Goal: Task Accomplishment & Management: Manage account settings

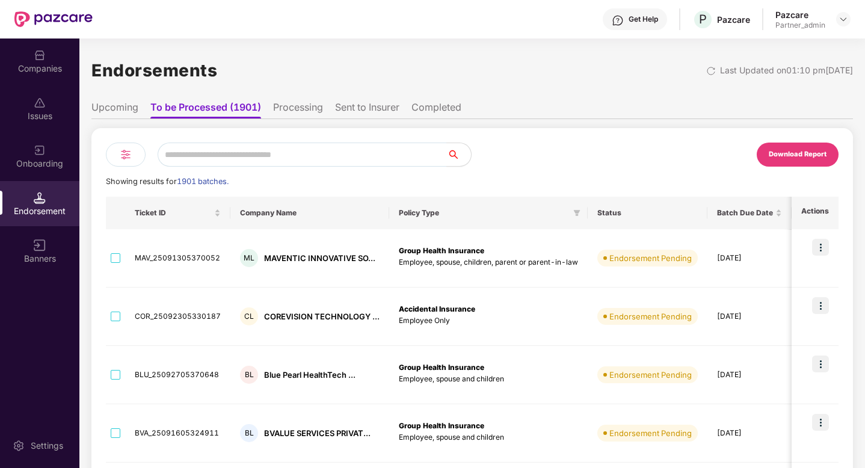
scroll to position [0, 1]
click at [706, 65] on div at bounding box center [713, 70] width 14 height 12
click at [129, 176] on div "Click to sort ascending" at bounding box center [177, 186] width 100 height 20
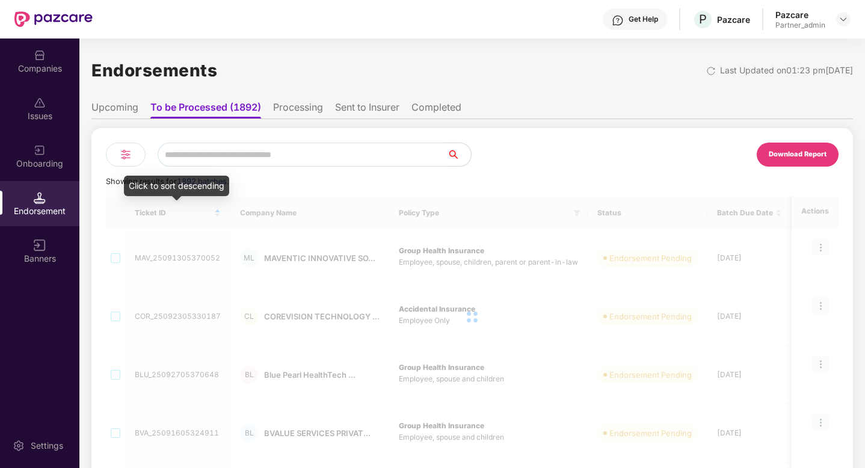
click at [127, 156] on img at bounding box center [126, 154] width 14 height 14
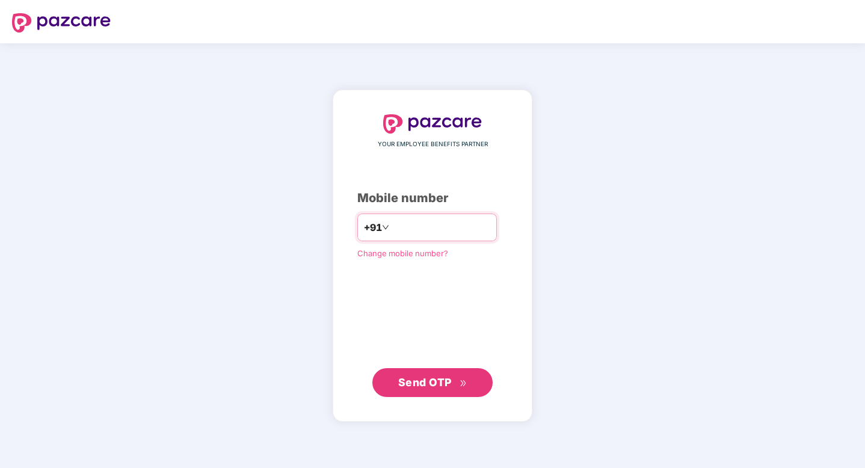
click at [471, 221] on input "number" at bounding box center [441, 227] width 99 height 19
type input "**********"
click at [455, 387] on span "Send OTP" at bounding box center [432, 382] width 69 height 17
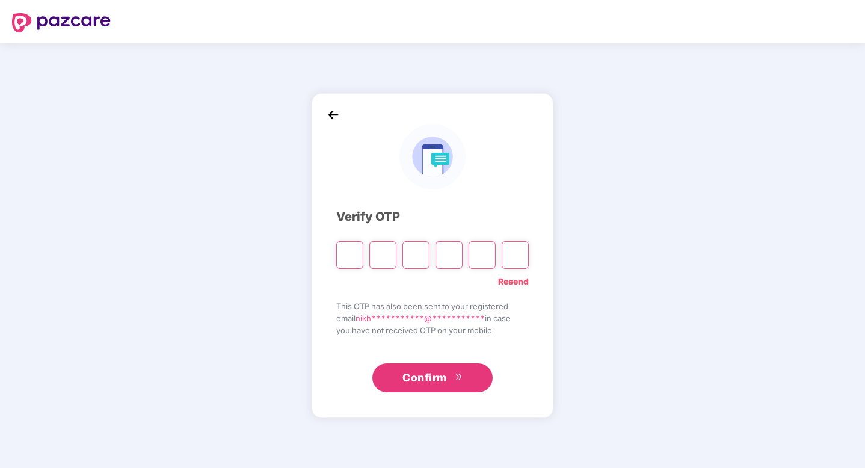
type input "*"
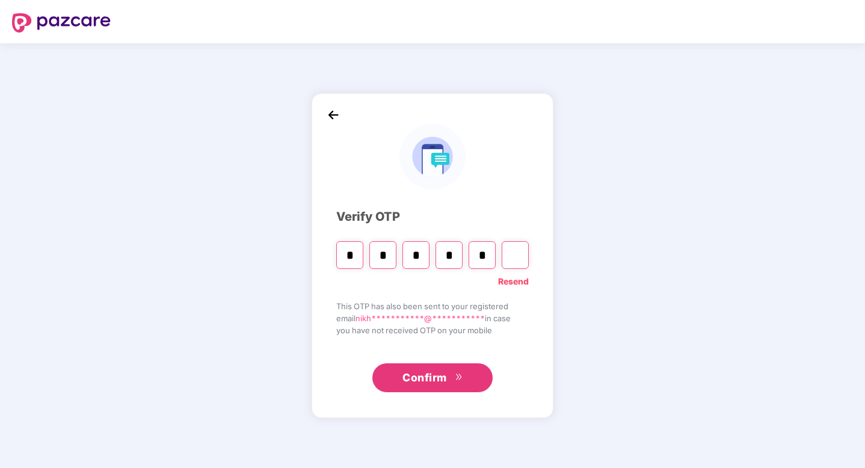
type input "*"
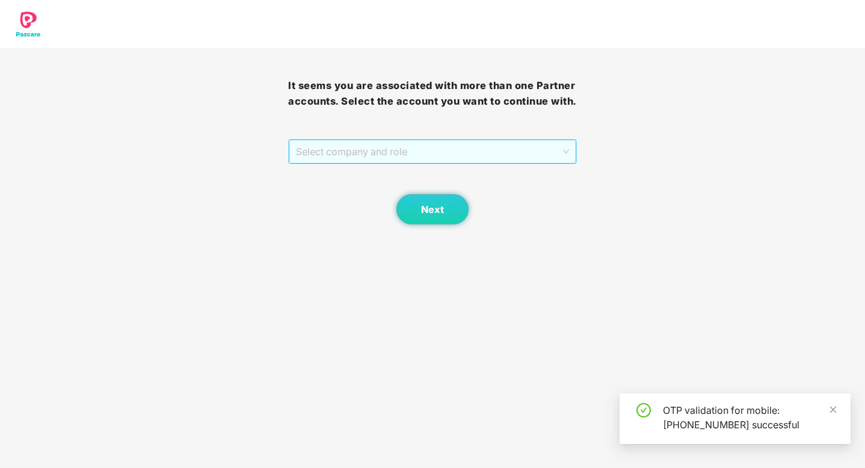
click at [372, 146] on span "Select company and role" at bounding box center [432, 151] width 273 height 23
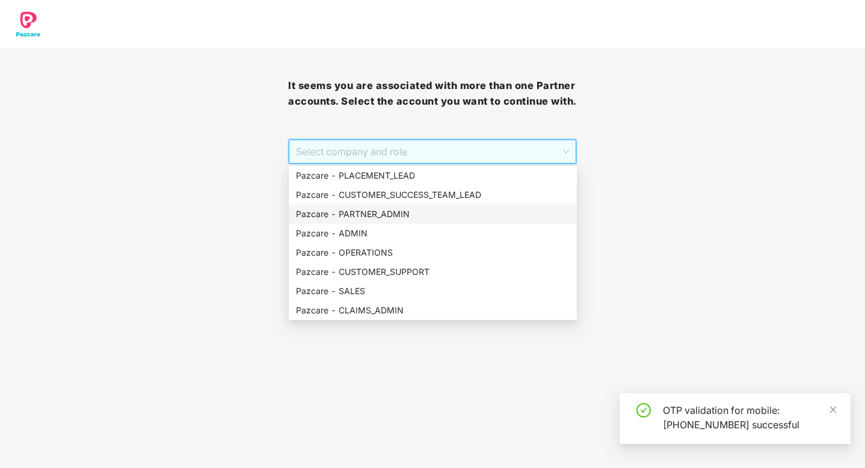
click at [381, 217] on div "Pazcare - PARTNER_ADMIN" at bounding box center [433, 214] width 274 height 13
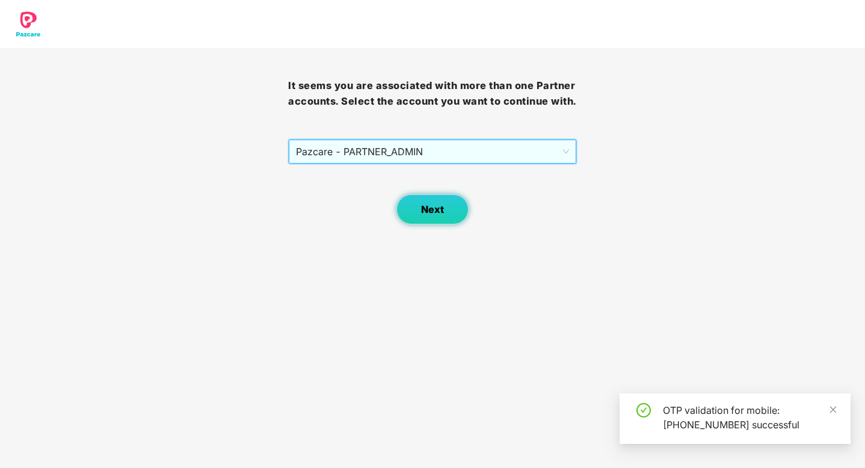
click at [424, 205] on span "Next" at bounding box center [432, 209] width 23 height 11
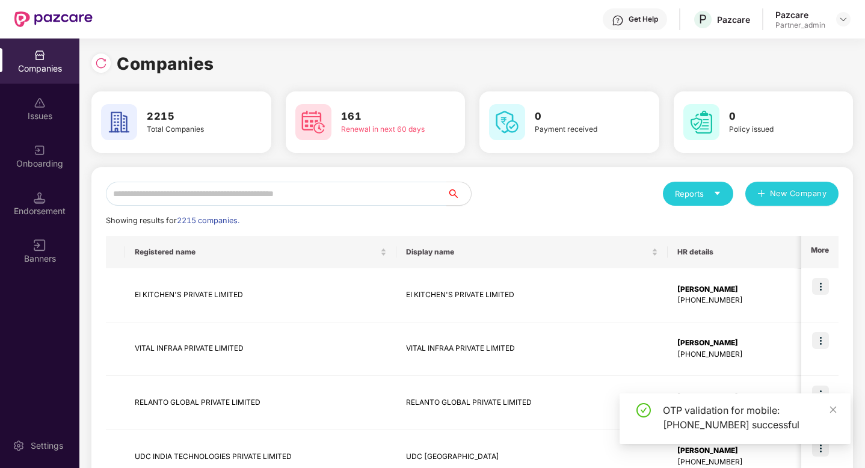
click at [38, 209] on div "Endorsement" at bounding box center [39, 211] width 79 height 12
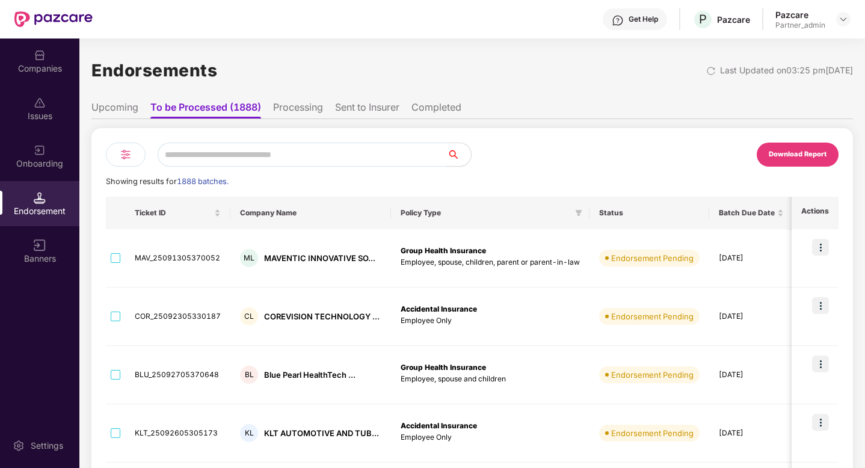
click at [116, 149] on div at bounding box center [126, 155] width 40 height 24
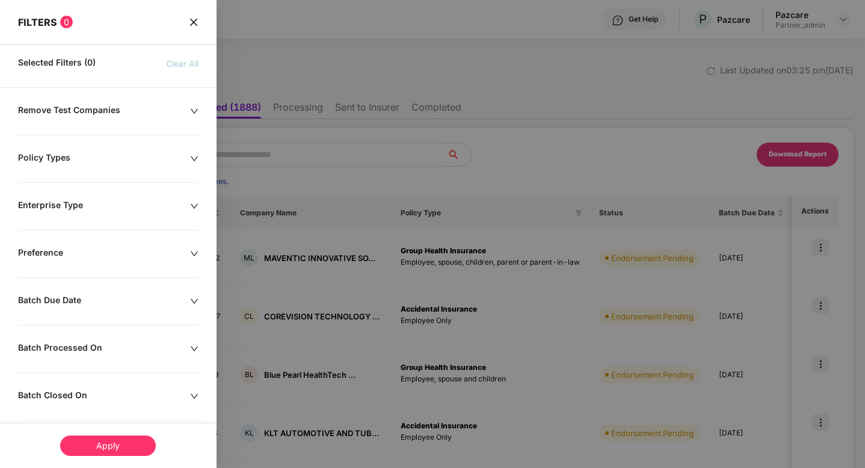
click at [97, 107] on div "Remove Test Companies" at bounding box center [104, 111] width 172 height 13
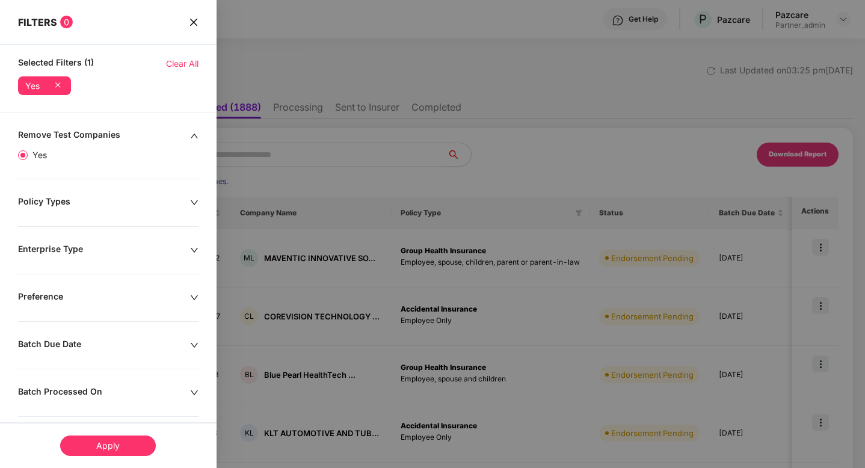
click at [111, 445] on div "Apply" at bounding box center [108, 446] width 96 height 20
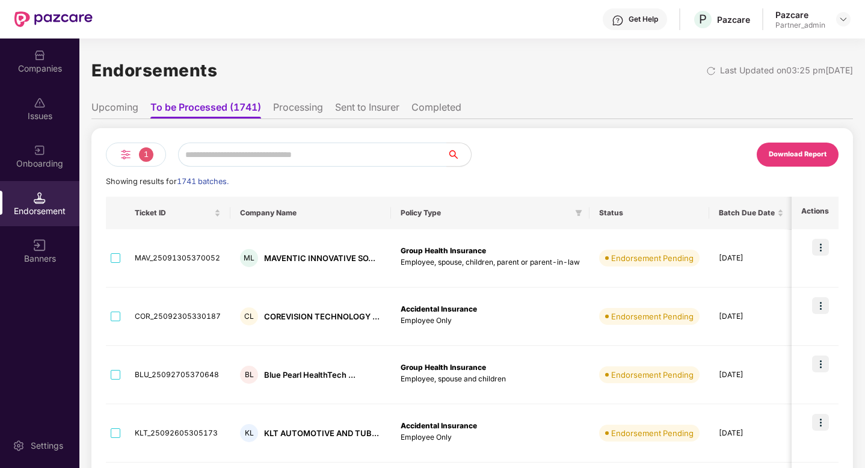
click at [134, 154] on div "1" at bounding box center [136, 155] width 60 height 24
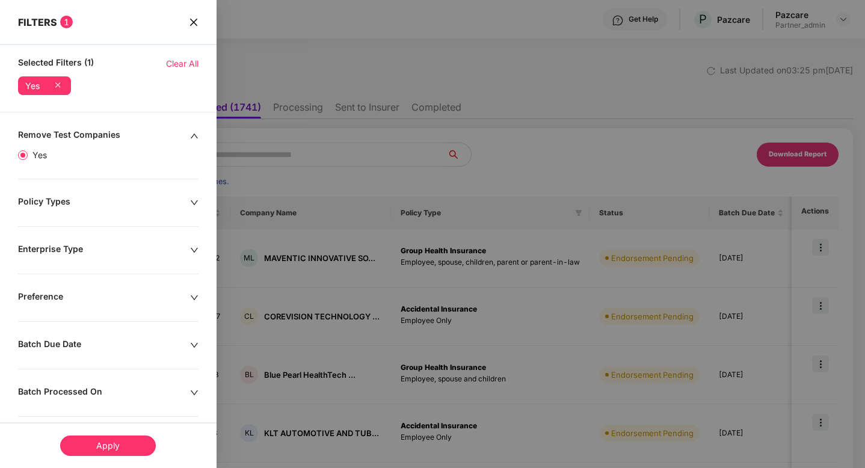
scroll to position [299, 0]
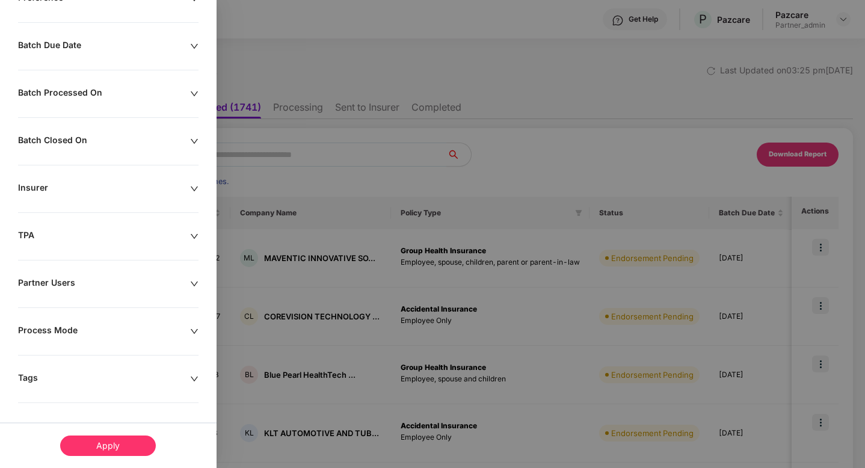
click at [85, 386] on div "Remove Test Companies Yes Policy Types Enterprise Type Preference Batch Due Dat…" at bounding box center [108, 149] width 217 height 638
click at [89, 385] on div "Tags" at bounding box center [104, 378] width 172 height 13
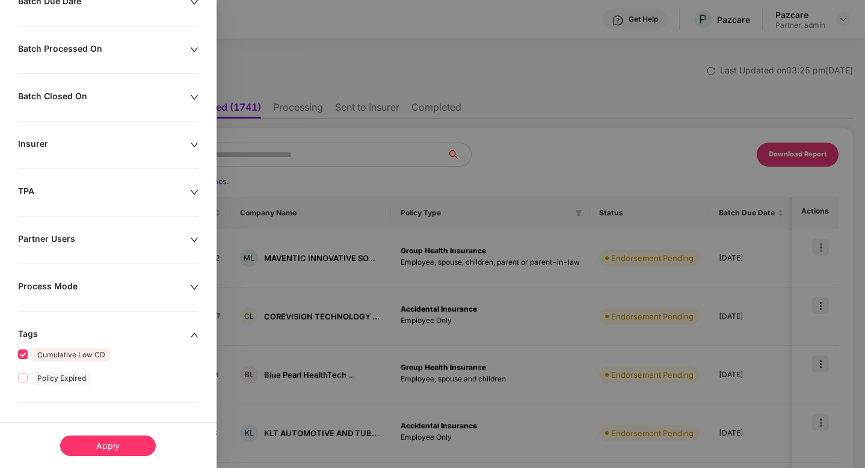
scroll to position [392, 0]
click at [105, 450] on div "Apply" at bounding box center [108, 446] width 96 height 20
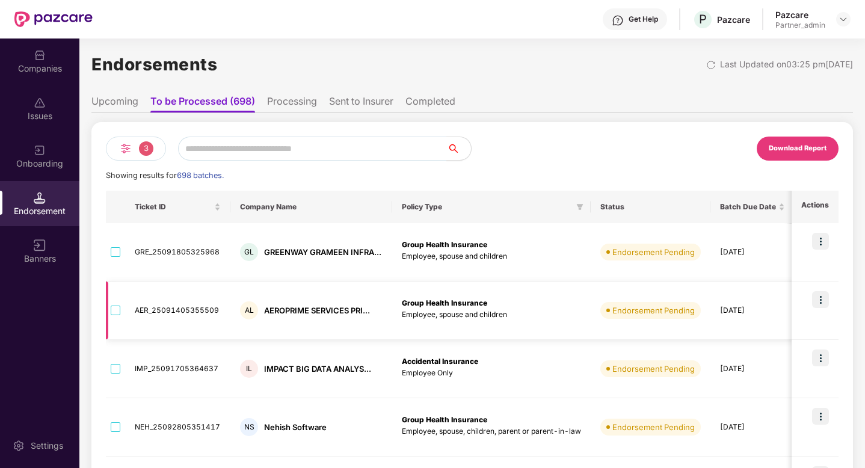
scroll to position [0, 0]
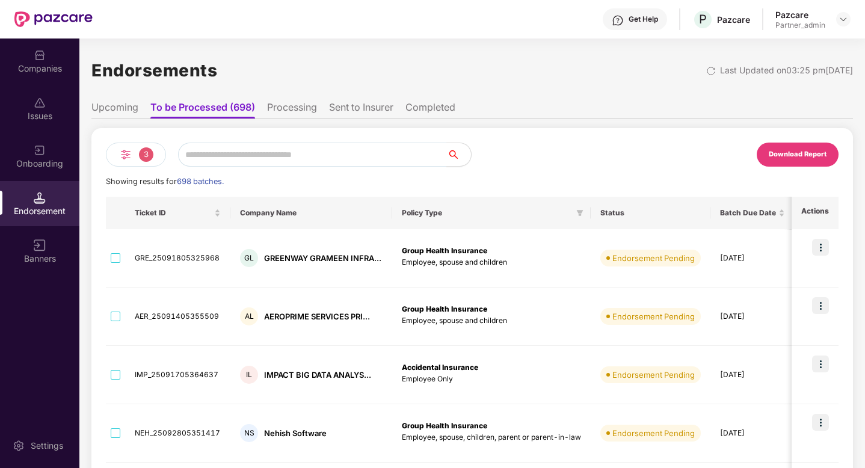
click at [131, 107] on li "Upcoming" at bounding box center [114, 109] width 47 height 17
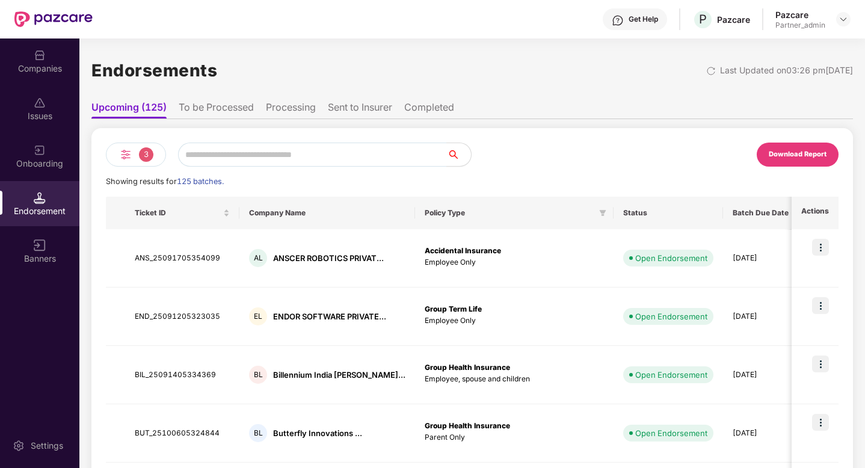
click at [214, 102] on li "To be Processed" at bounding box center [216, 109] width 75 height 17
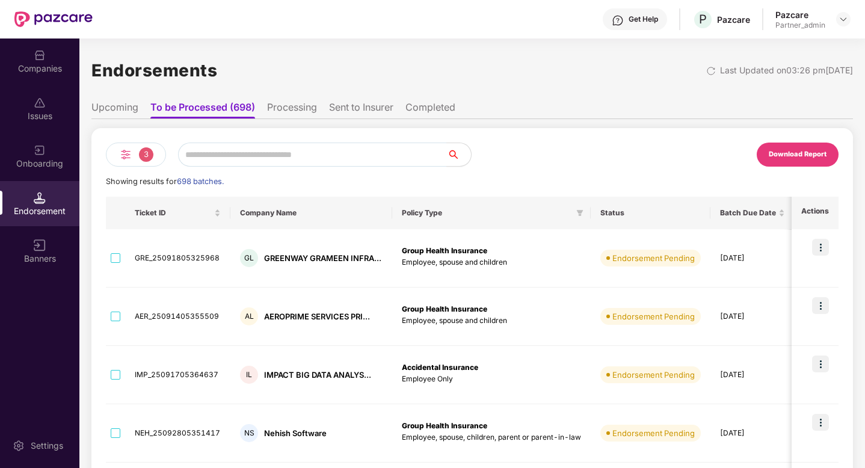
click at [371, 113] on li "Sent to Insurer" at bounding box center [361, 109] width 64 height 17
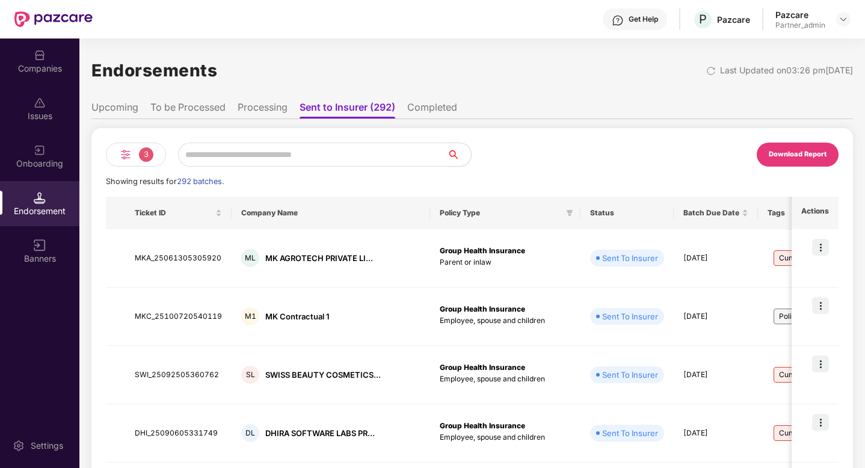
click at [198, 104] on li "To be Processed" at bounding box center [187, 109] width 75 height 17
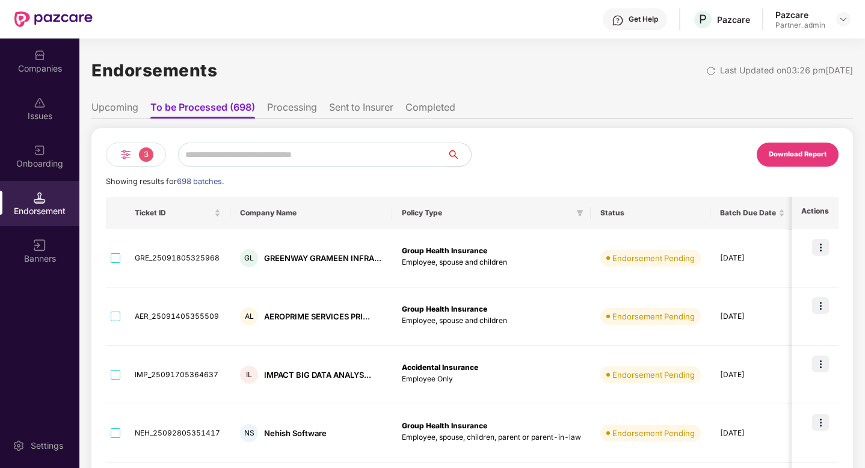
click at [381, 103] on li "Sent to Insurer" at bounding box center [361, 109] width 64 height 17
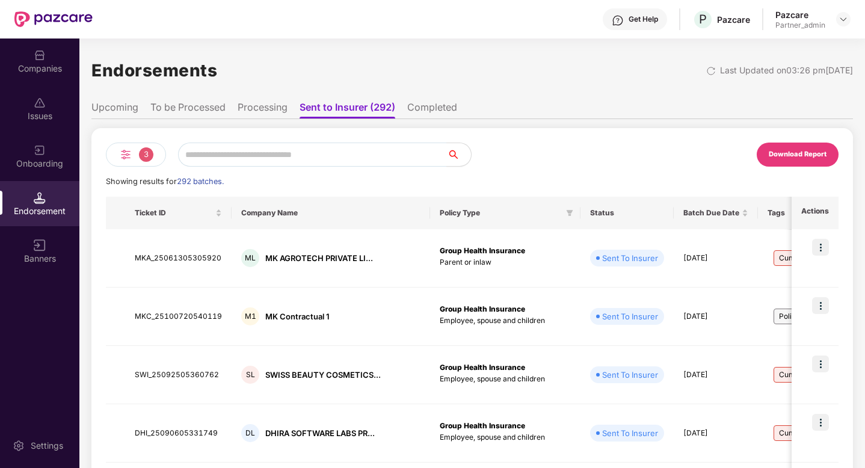
click at [413, 105] on li "Completed" at bounding box center [432, 109] width 50 height 17
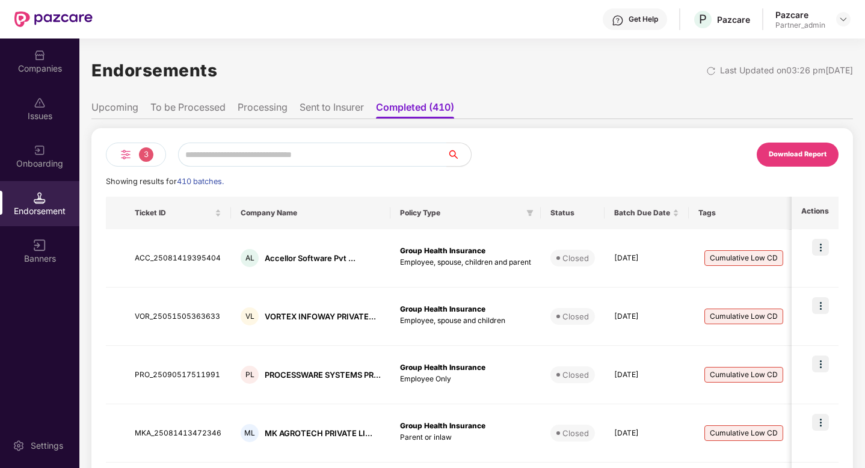
click at [330, 113] on li "Sent to Insurer" at bounding box center [332, 109] width 64 height 17
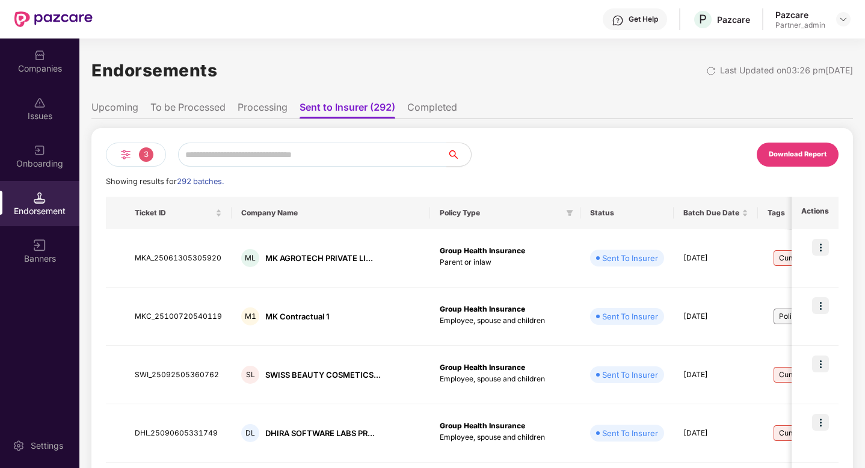
click at [406, 111] on ul "Upcoming To be Processed Processing Sent to Insurer (292) Completed" at bounding box center [472, 107] width 762 height 24
click at [432, 105] on li "Completed" at bounding box center [432, 109] width 50 height 17
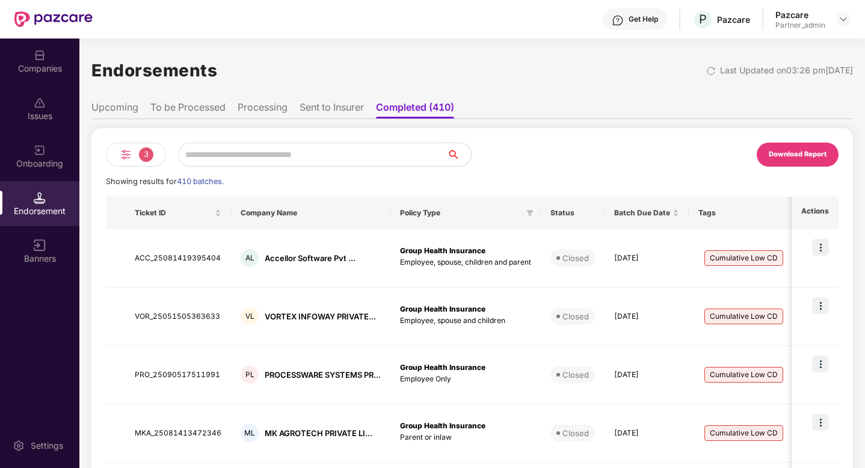
click at [357, 111] on li "Sent to Insurer" at bounding box center [332, 109] width 64 height 17
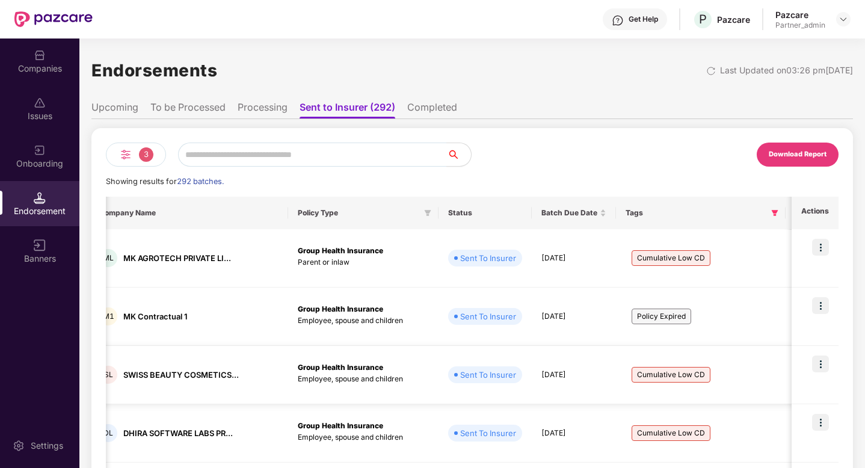
scroll to position [0, 144]
click at [211, 108] on li "To be Processed" at bounding box center [187, 109] width 75 height 17
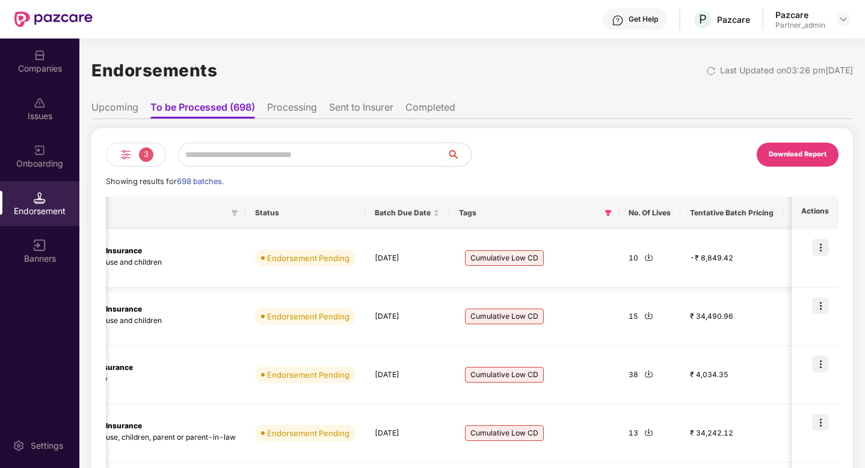
scroll to position [0, 332]
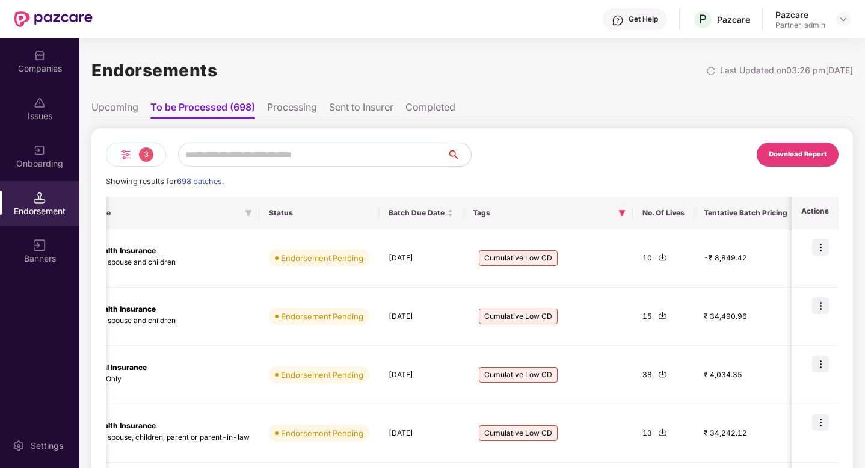
click at [125, 159] on img at bounding box center [126, 154] width 14 height 14
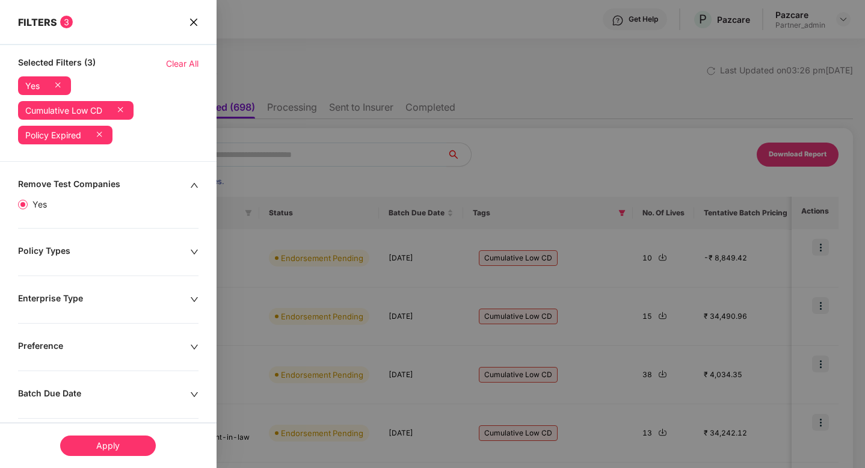
click at [124, 110] on icon at bounding box center [120, 109] width 12 height 12
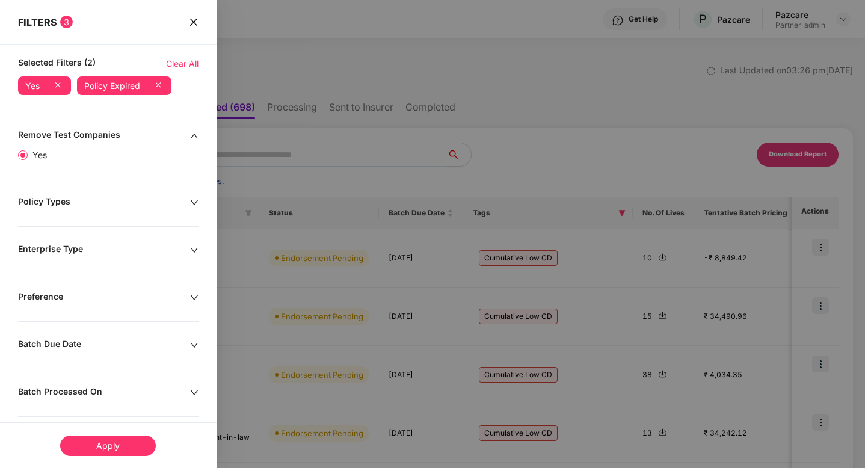
click at [157, 84] on icon at bounding box center [158, 85] width 12 height 12
click at [107, 442] on div "Apply" at bounding box center [108, 446] width 96 height 20
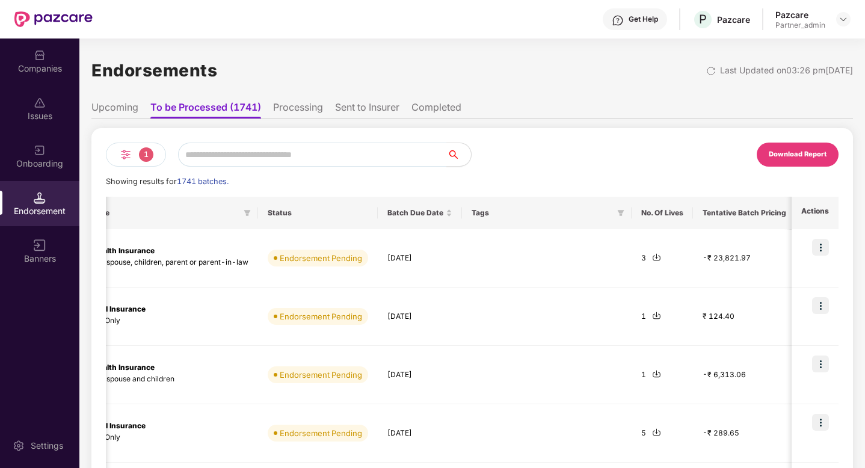
click at [135, 156] on div "1" at bounding box center [136, 155] width 60 height 24
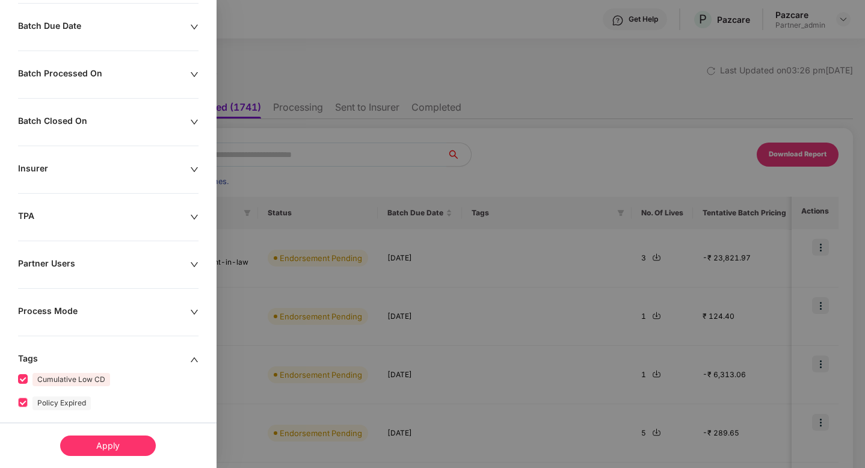
scroll to position [392, 0]
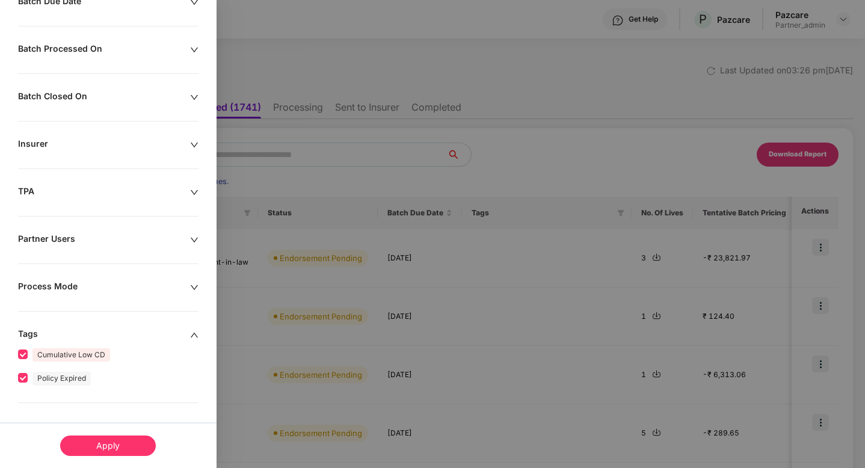
click at [114, 446] on div "Apply" at bounding box center [108, 446] width 96 height 20
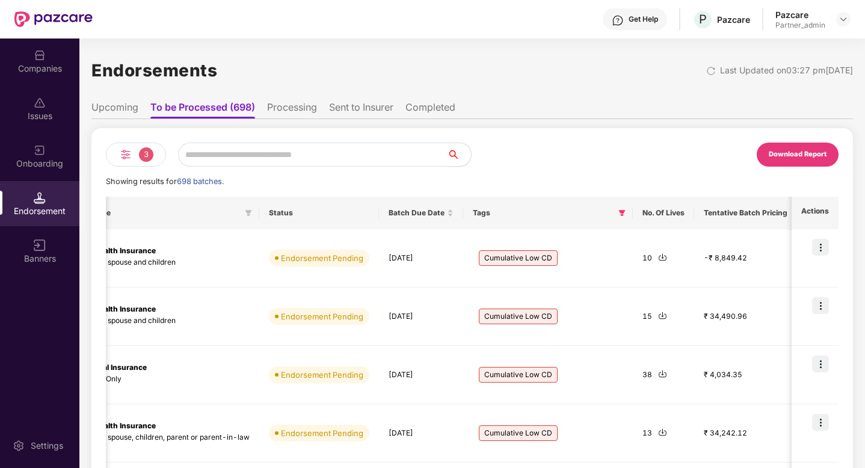
click at [126, 150] on img at bounding box center [126, 154] width 14 height 14
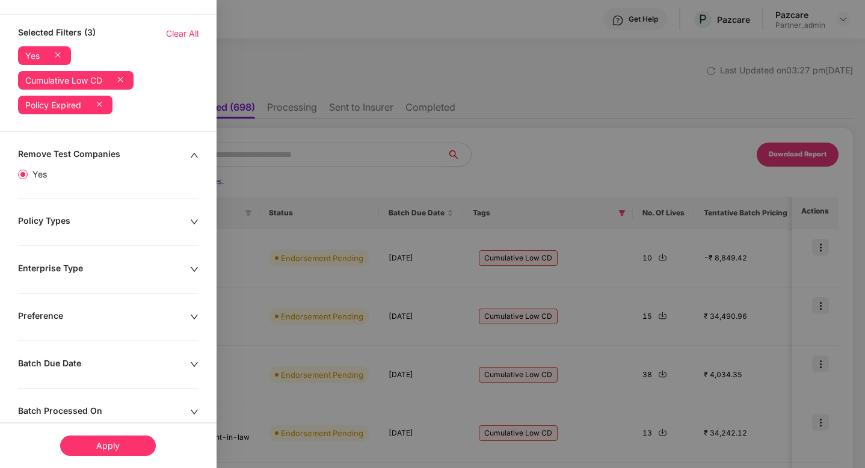
scroll to position [0, 0]
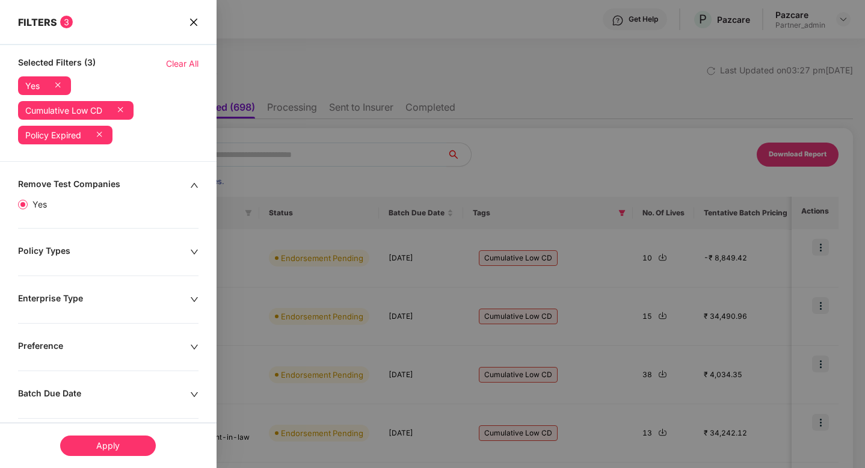
click at [103, 137] on icon at bounding box center [99, 134] width 12 height 12
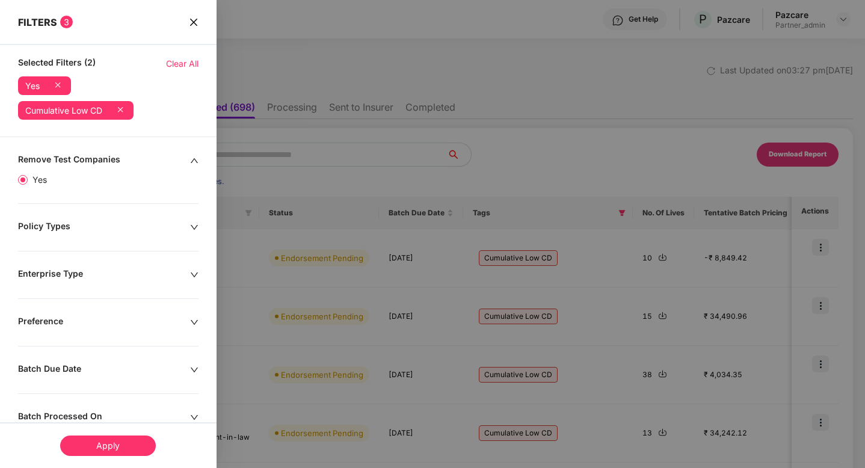
click at [123, 111] on icon at bounding box center [120, 109] width 12 height 12
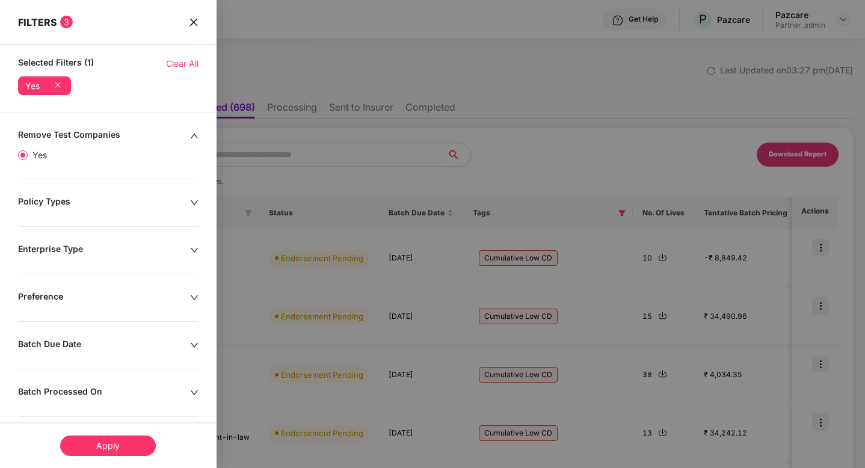
click at [103, 442] on div "Apply" at bounding box center [108, 446] width 96 height 20
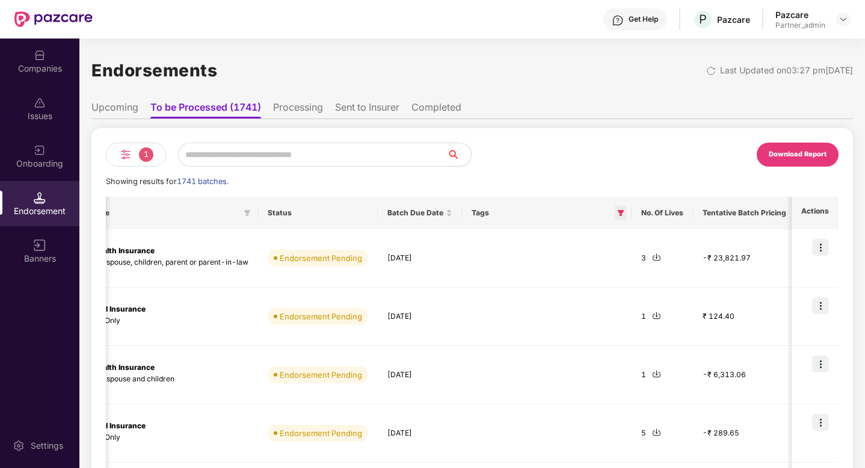
click at [619, 210] on icon "filter" at bounding box center [621, 213] width 7 height 6
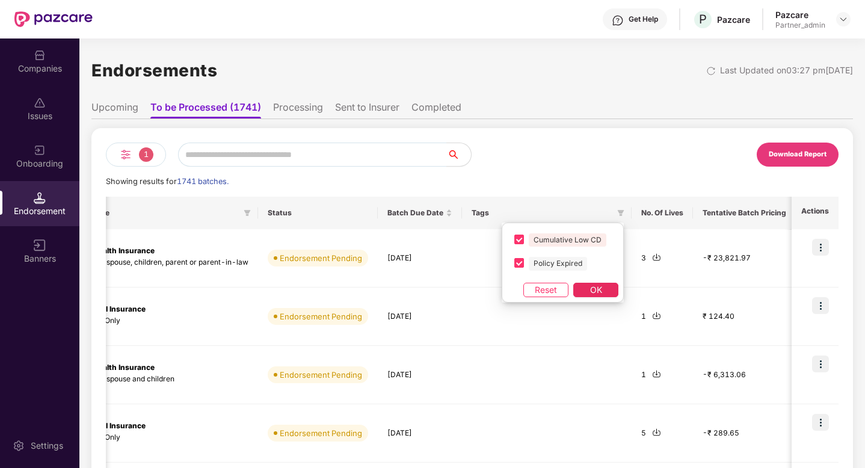
click at [591, 285] on span "OK" at bounding box center [596, 289] width 12 height 13
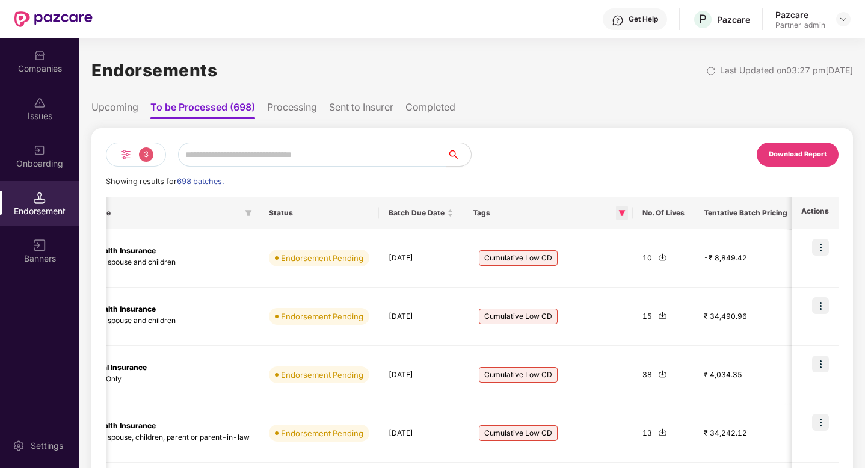
click at [619, 210] on icon "filter" at bounding box center [622, 213] width 7 height 6
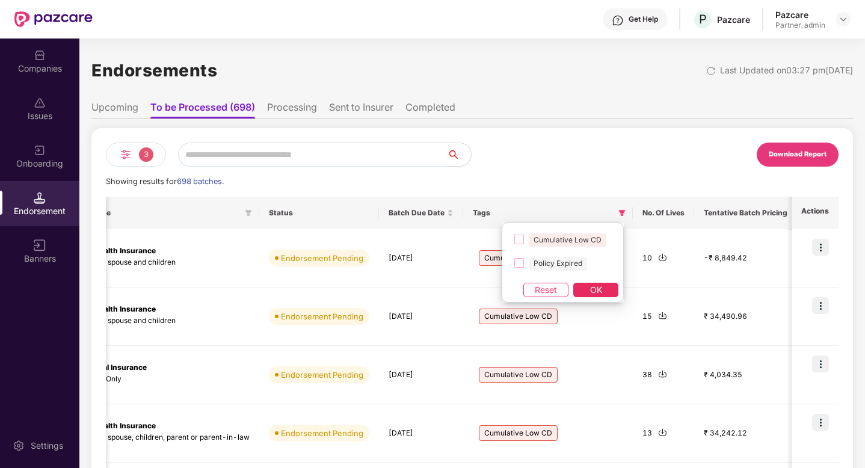
click at [593, 289] on span "OK" at bounding box center [596, 289] width 12 height 13
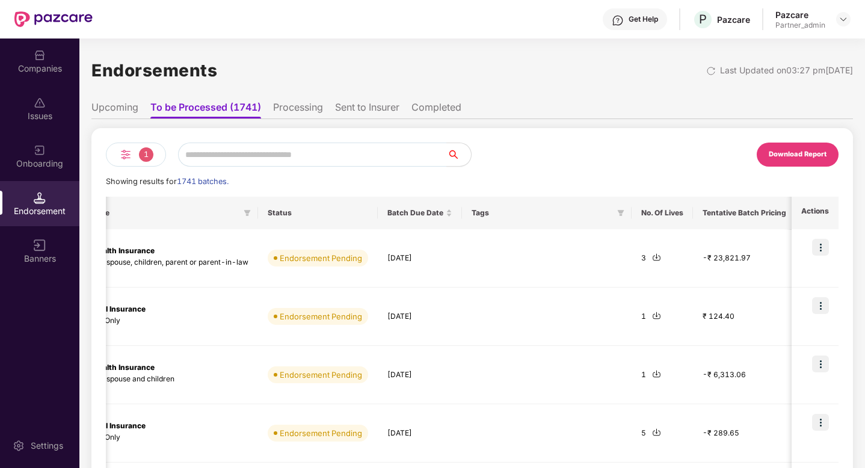
click at [670, 79] on div "Endorsements Last Updated on 03:27 pm, 09 Oct 2025" at bounding box center [472, 70] width 762 height 37
click at [679, 78] on div "Endorsements Last Updated on 03:27 pm, 09 Oct 2025" at bounding box center [472, 70] width 762 height 37
click at [706, 72] on img at bounding box center [711, 71] width 10 height 10
click at [142, 155] on span "1" at bounding box center [146, 154] width 14 height 14
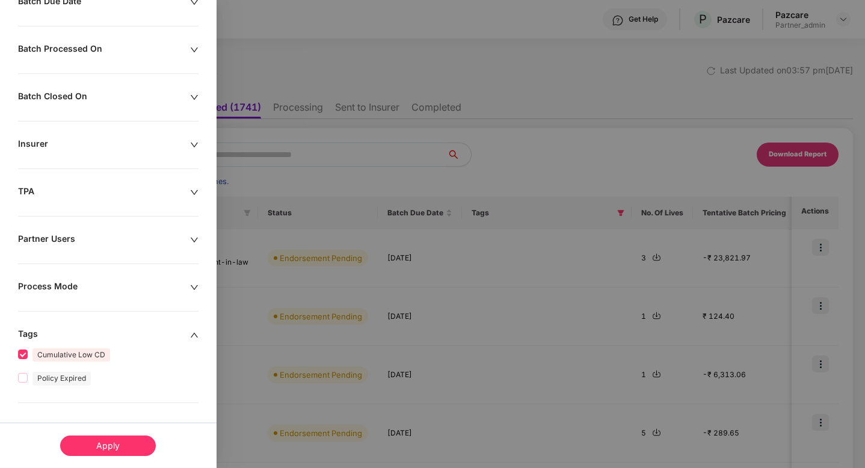
scroll to position [392, 0]
click at [129, 439] on div "Apply" at bounding box center [108, 446] width 96 height 20
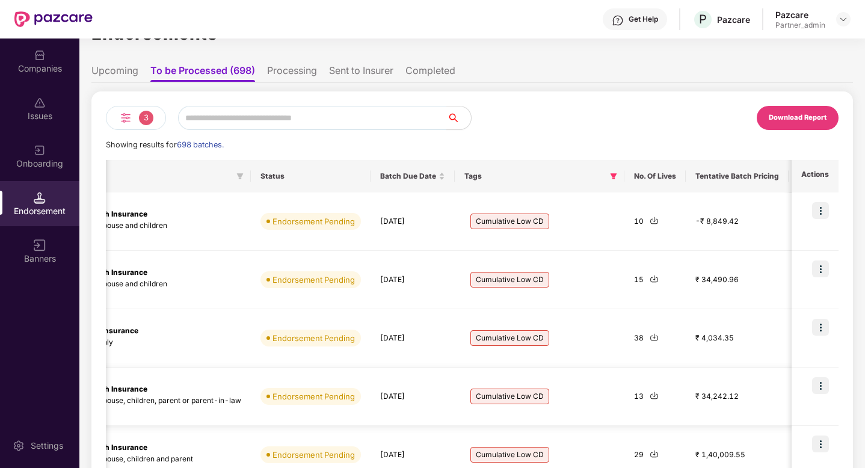
scroll to position [0, 0]
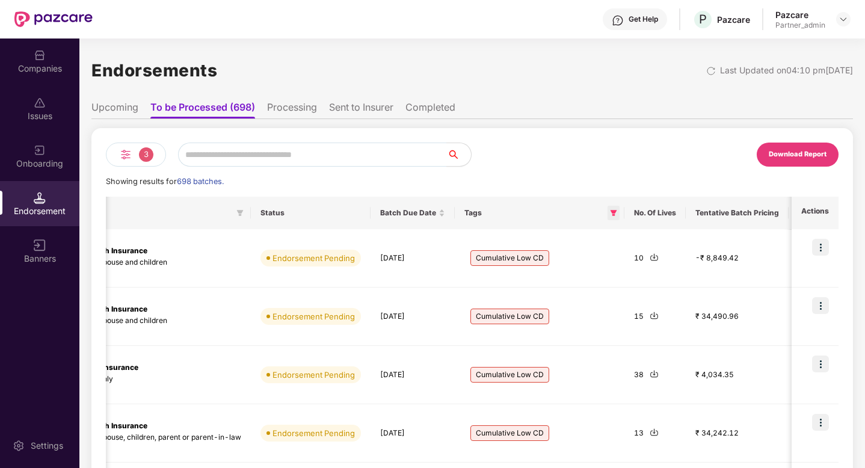
click at [610, 213] on icon "filter" at bounding box center [613, 212] width 7 height 7
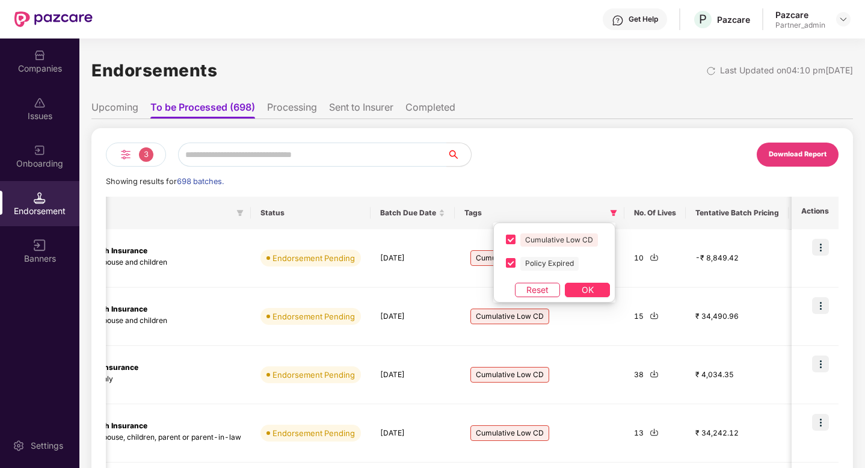
click at [536, 288] on span "Reset" at bounding box center [537, 289] width 22 height 13
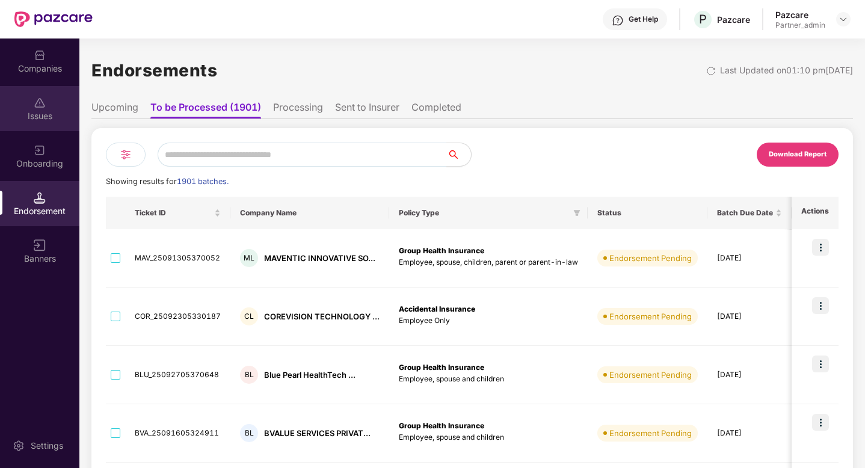
scroll to position [0, 1]
click at [843, 17] on img at bounding box center [844, 19] width 10 height 10
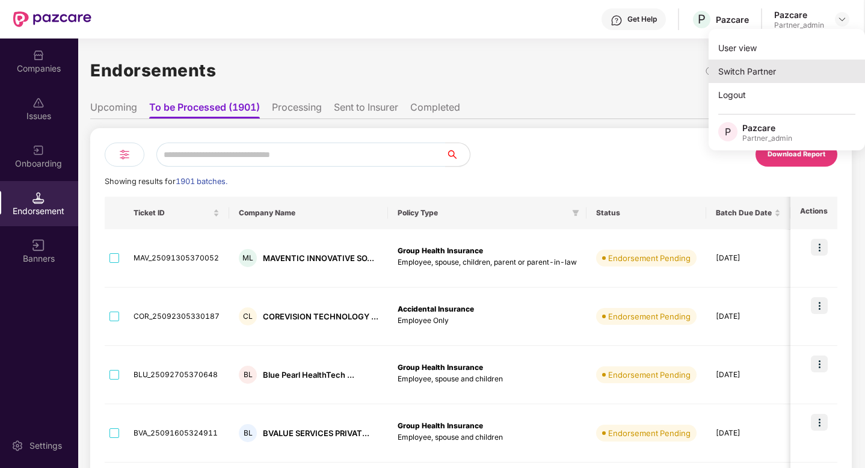
click at [787, 65] on div "Switch Partner" at bounding box center [787, 71] width 156 height 23
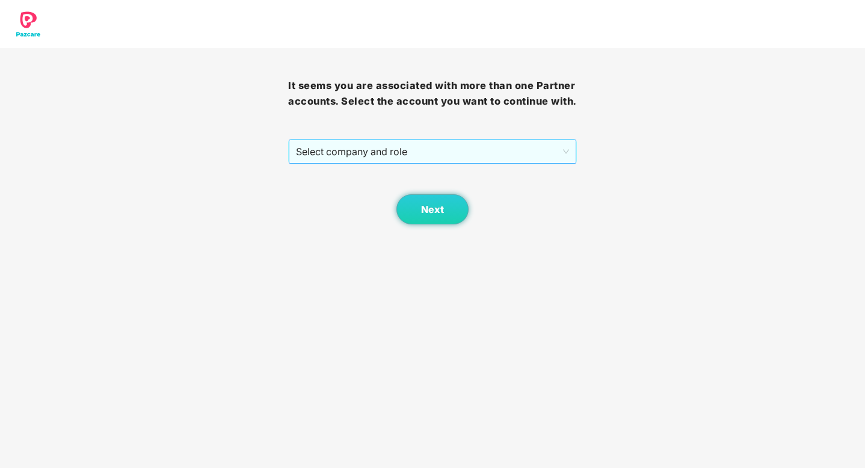
click at [444, 158] on span "Select company and role" at bounding box center [432, 151] width 273 height 23
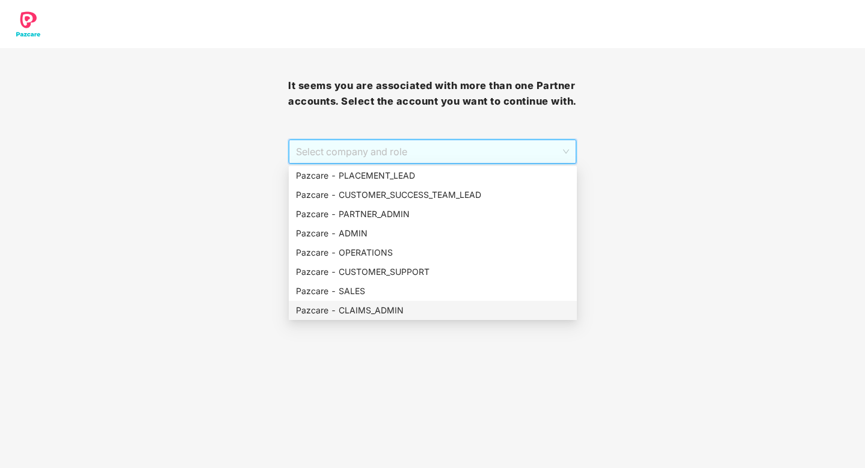
click at [391, 304] on div "Pazcare - CLAIMS_ADMIN" at bounding box center [433, 310] width 274 height 13
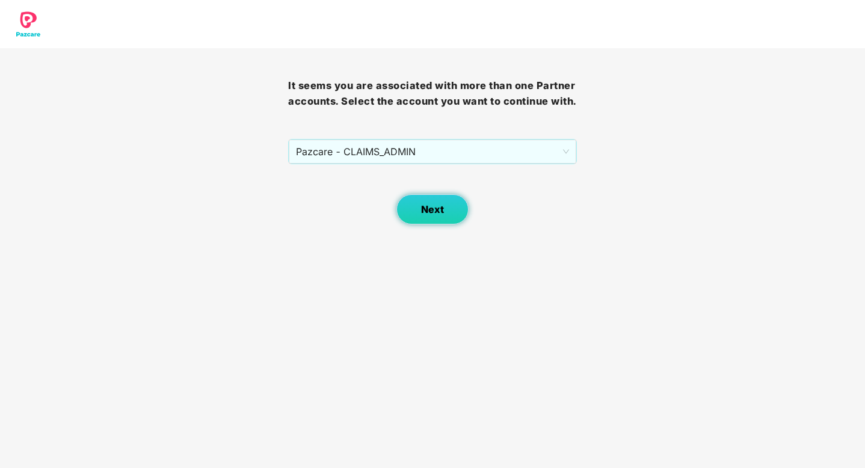
click at [436, 205] on span "Next" at bounding box center [432, 209] width 23 height 11
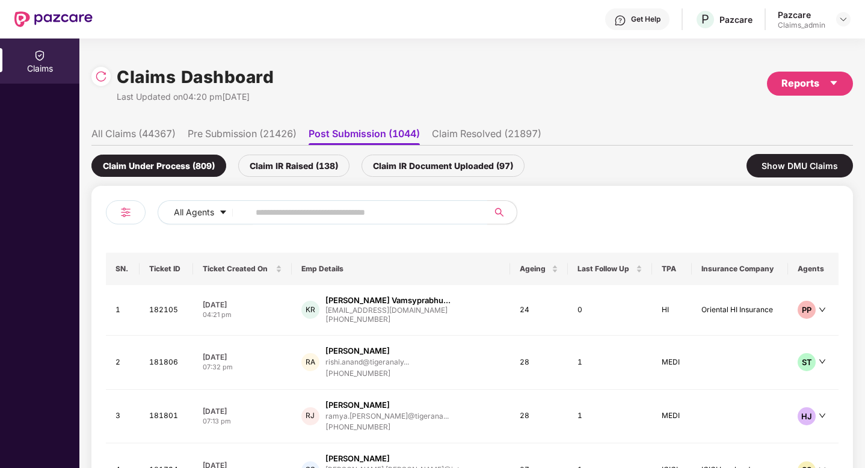
click at [139, 217] on div at bounding box center [126, 212] width 40 height 24
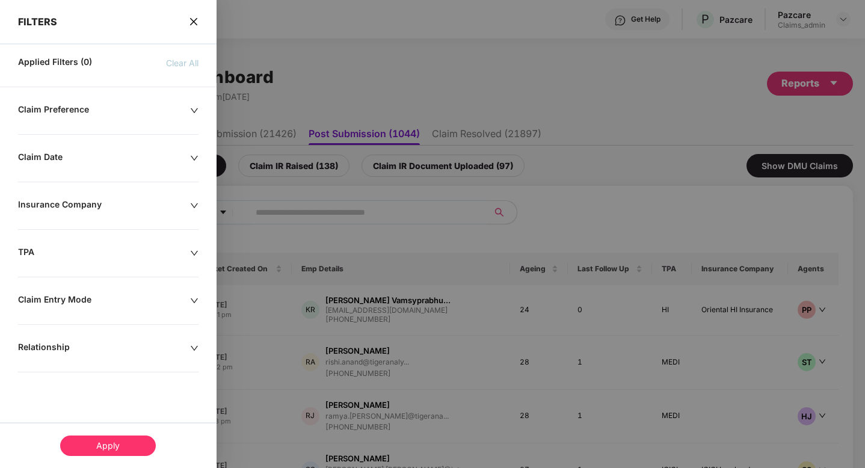
click at [190, 209] on icon "down" at bounding box center [194, 206] width 8 height 8
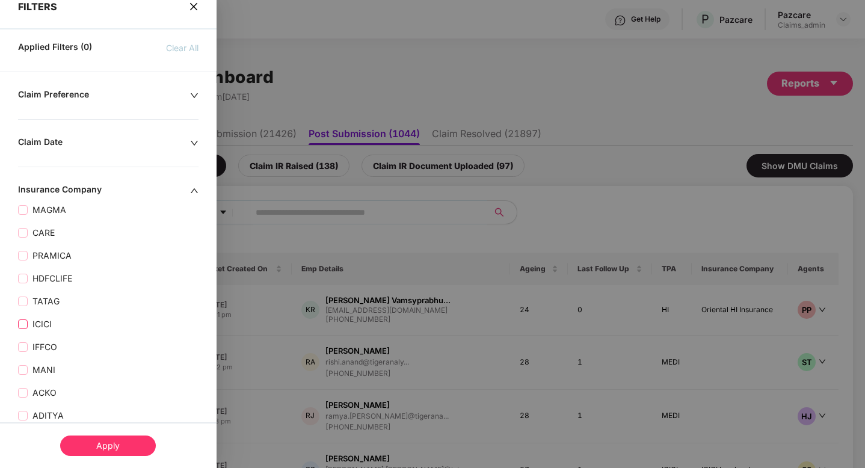
click at [46, 324] on span "ICICI" at bounding box center [42, 324] width 29 height 13
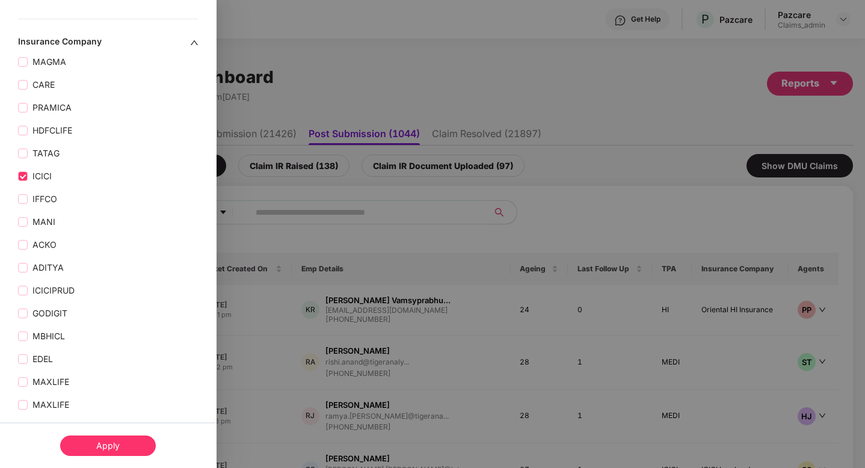
scroll to position [238, 0]
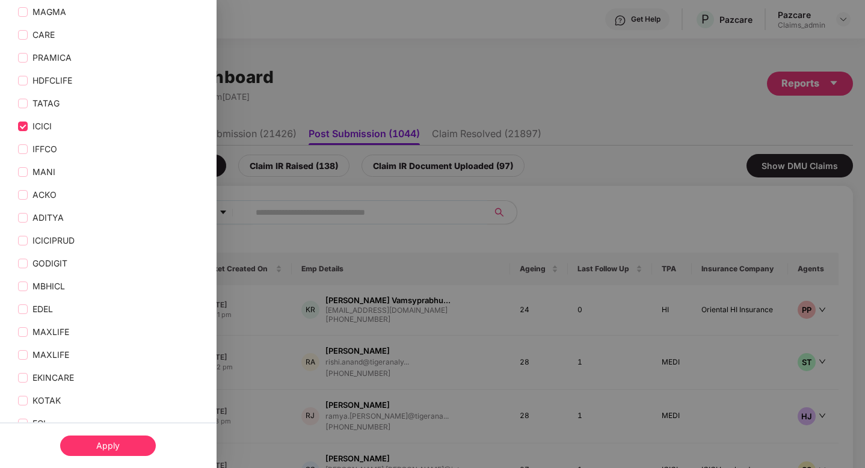
click at [113, 443] on div "Apply" at bounding box center [108, 446] width 96 height 20
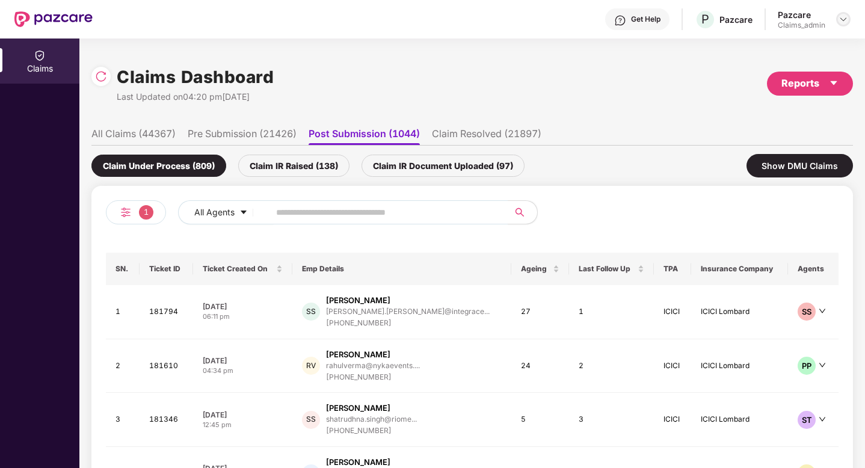
click at [839, 20] on img at bounding box center [844, 19] width 10 height 10
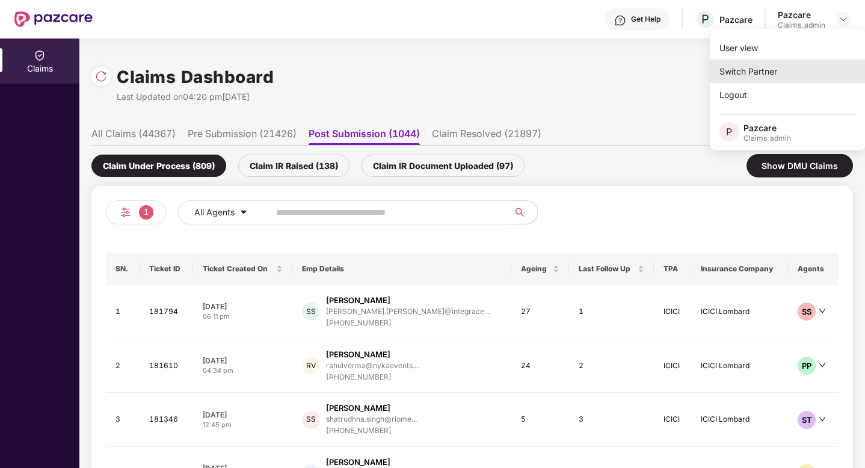
click at [803, 69] on div "Switch Partner" at bounding box center [788, 71] width 156 height 23
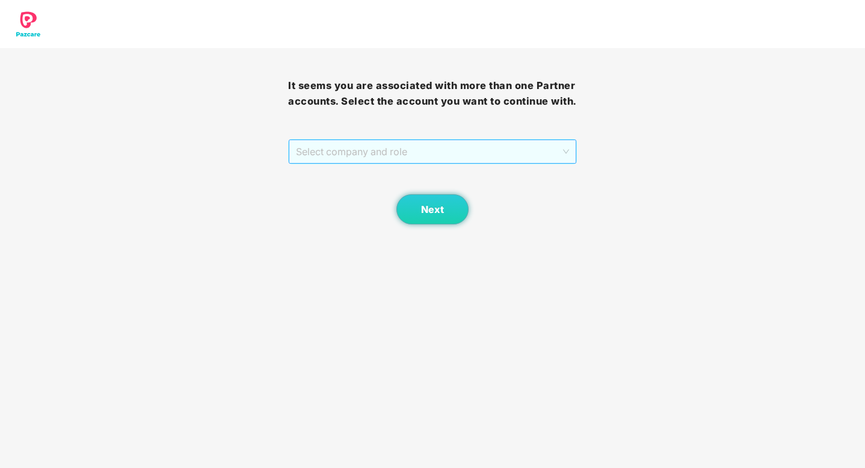
click at [548, 149] on span "Select company and role" at bounding box center [432, 151] width 273 height 23
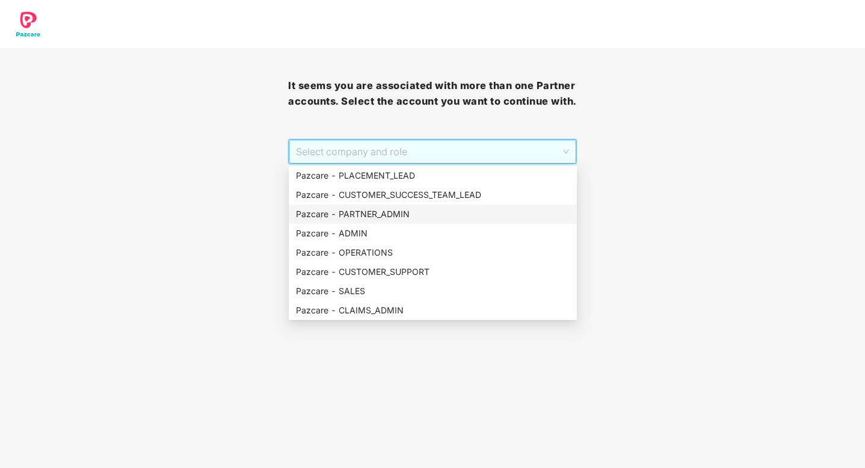
click at [403, 211] on div "Pazcare - PARTNER_ADMIN" at bounding box center [433, 214] width 274 height 13
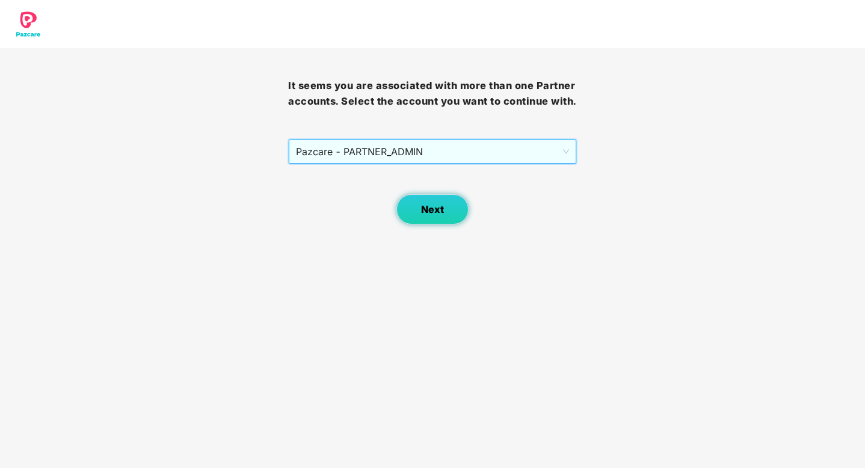
click at [450, 216] on button "Next" at bounding box center [433, 209] width 72 height 30
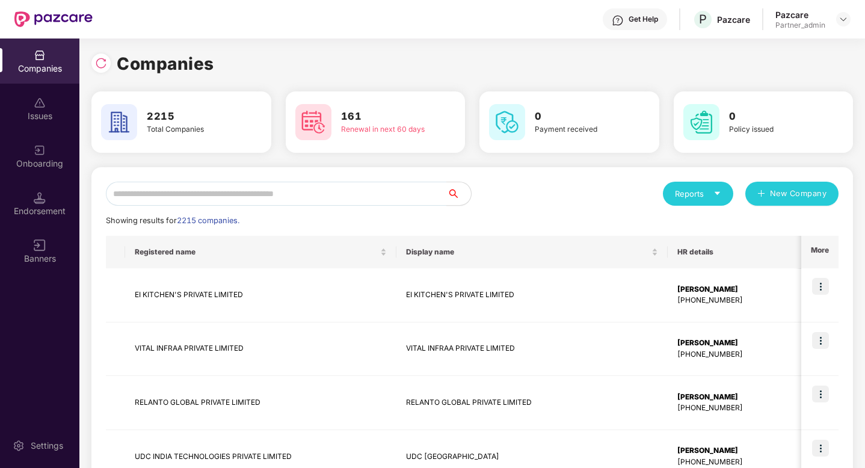
click at [37, 214] on div "Endorsement" at bounding box center [39, 211] width 79 height 12
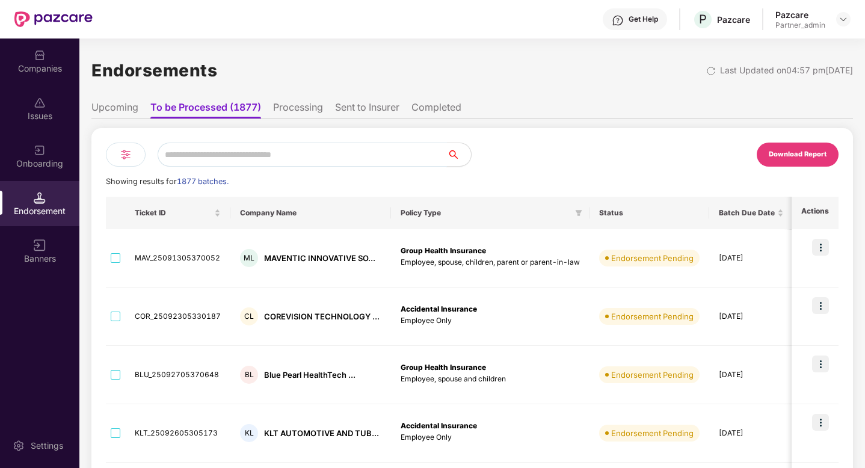
click at [219, 152] on input "text" at bounding box center [302, 155] width 289 height 24
paste input "**********"
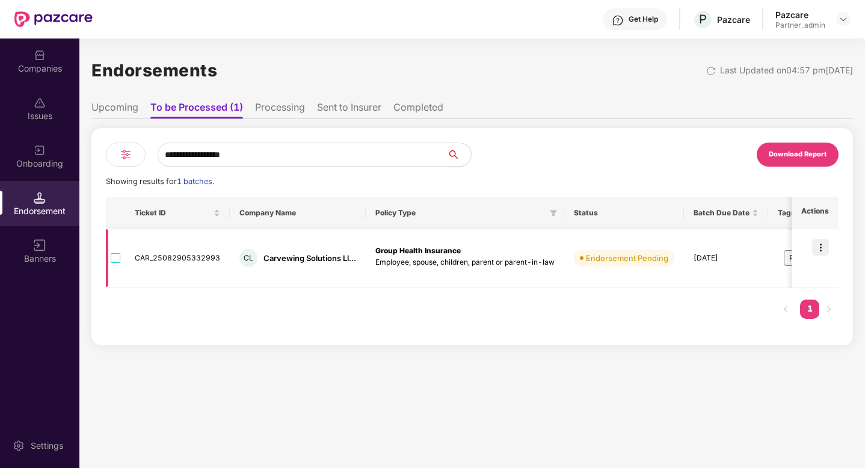
type input "**********"
